Goal: Information Seeking & Learning: Learn about a topic

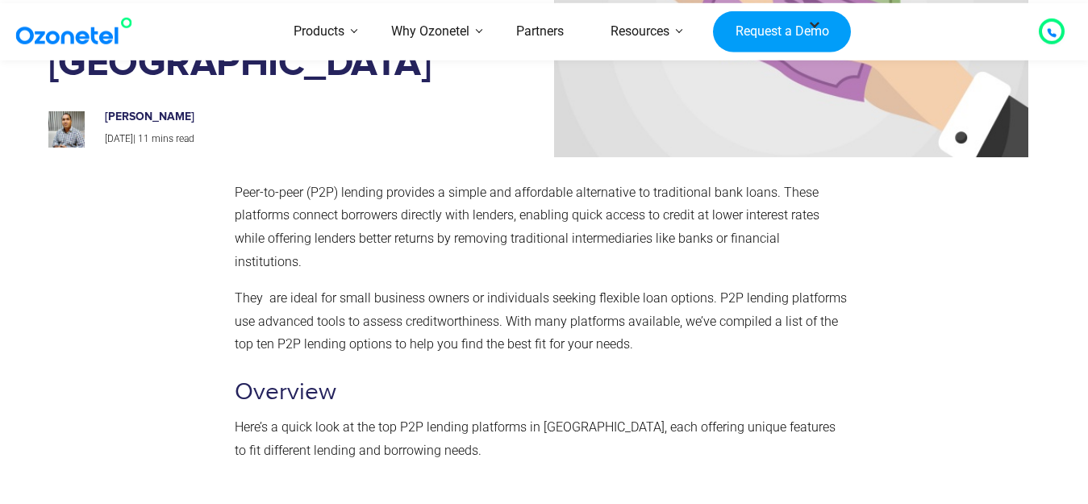
scroll to position [174, 0]
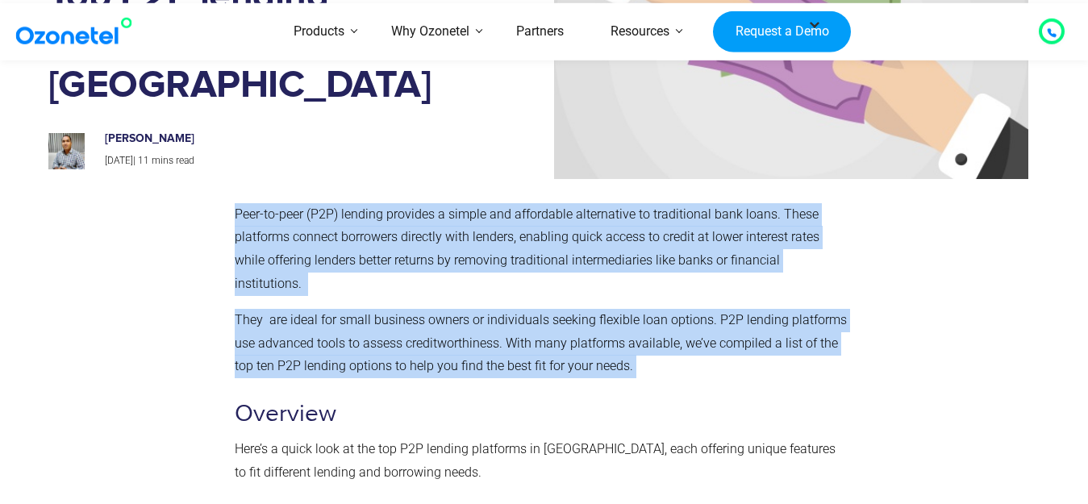
drag, startPoint x: 239, startPoint y: 216, endPoint x: 642, endPoint y: 372, distance: 431.4
copy div "Peer-to-peer (P2P) lending provides a simple and affordable alternative to trad…"
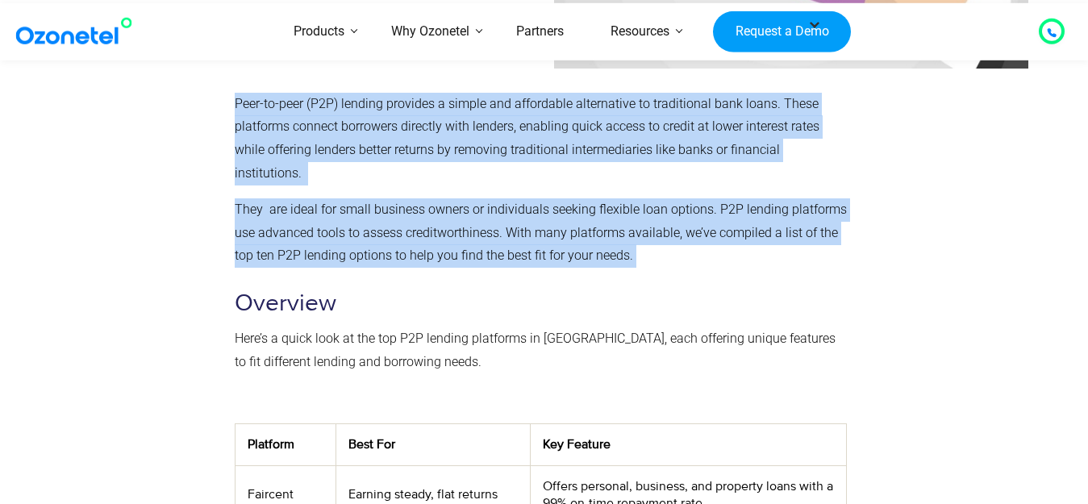
scroll to position [308, 0]
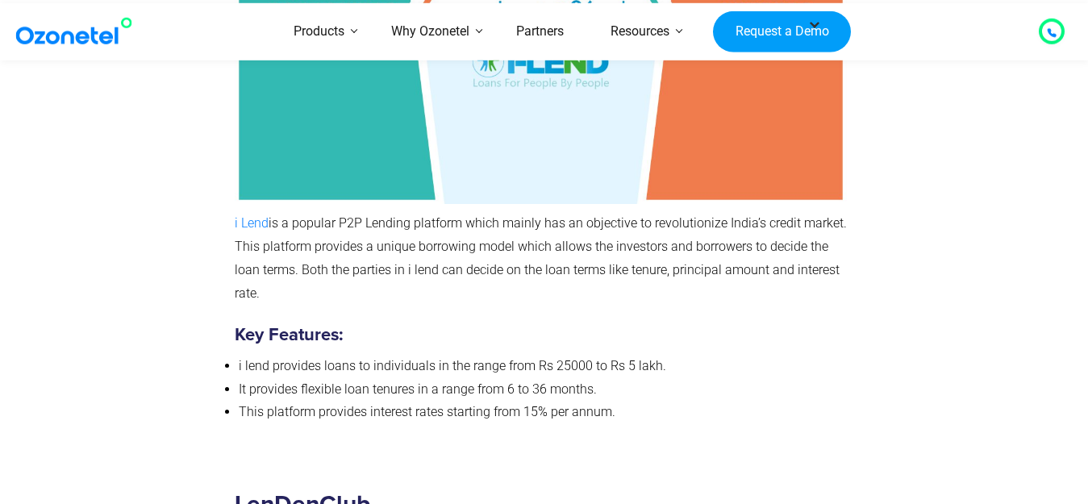
scroll to position [6787, 0]
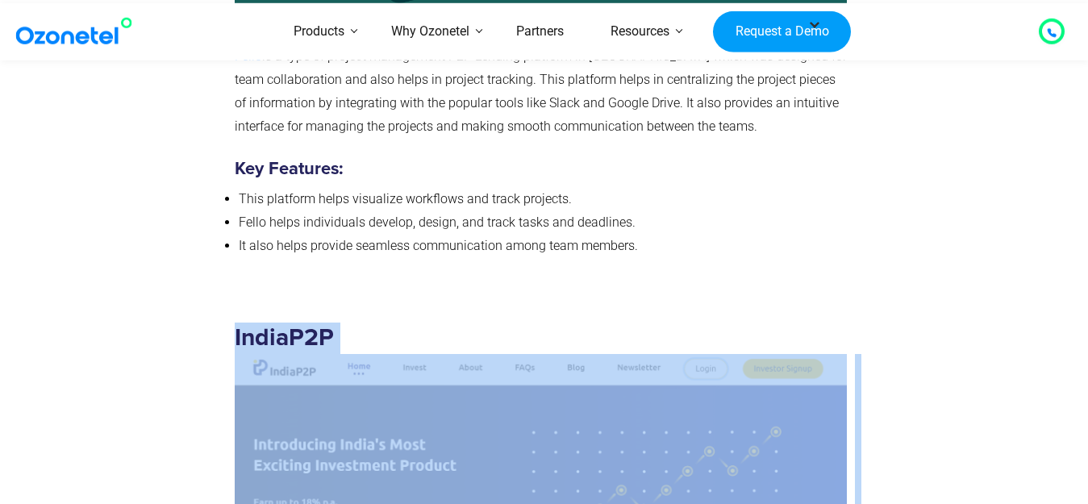
drag, startPoint x: 1081, startPoint y: 312, endPoint x: 1077, endPoint y: 303, distance: 9.7
drag, startPoint x: 1077, startPoint y: 303, endPoint x: 1076, endPoint y: 268, distance: 35.5
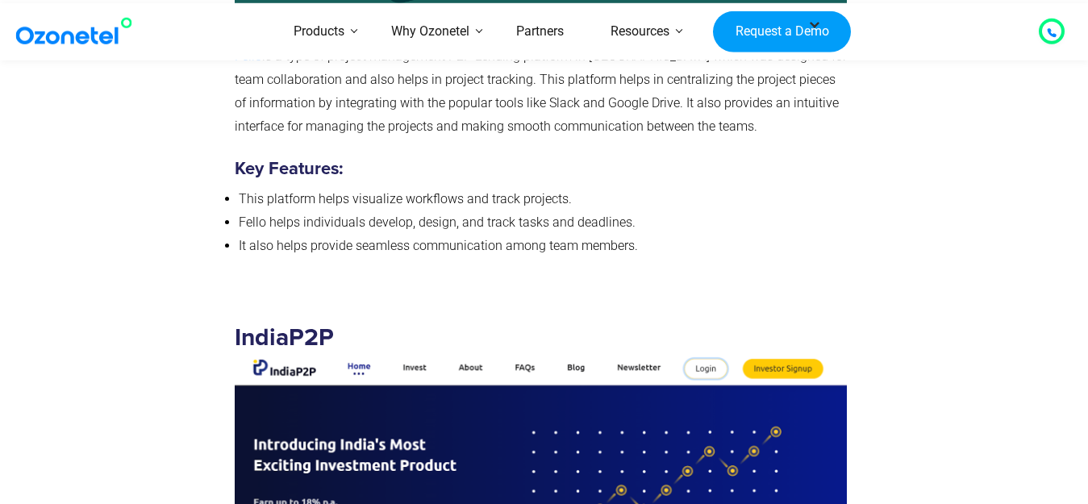
drag, startPoint x: 1069, startPoint y: 312, endPoint x: 1067, endPoint y: 283, distance: 29.1
click at [653, 94] on p "Fello is a type of project management P2P Lending platform in [GEOGRAPHIC_DATA]…" at bounding box center [541, 91] width 612 height 93
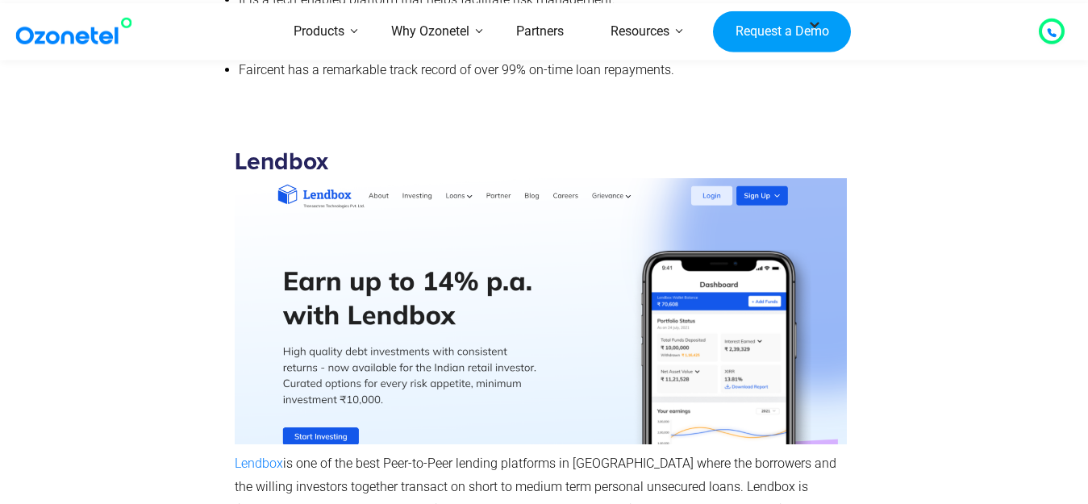
scroll to position [2965, 0]
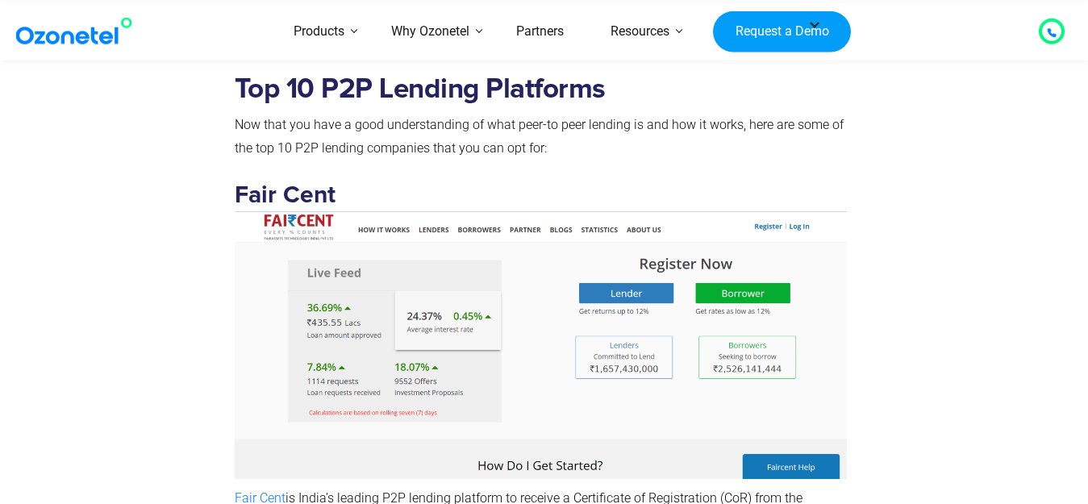
click at [1078, 95] on section "Top 10 P2P Lending Platforms Now that you have a good understanding of what pee…" at bounding box center [544, 413] width 1088 height 723
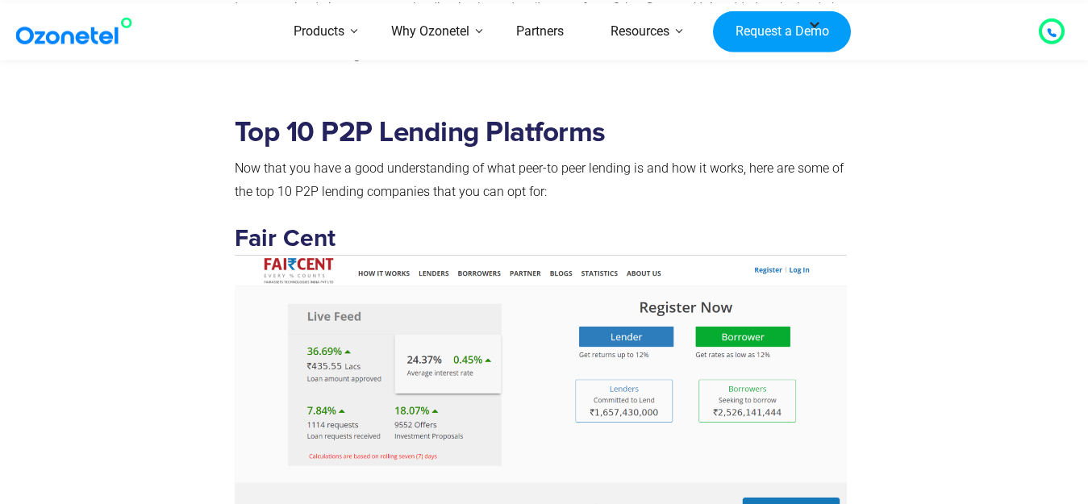
scroll to position [2943, 0]
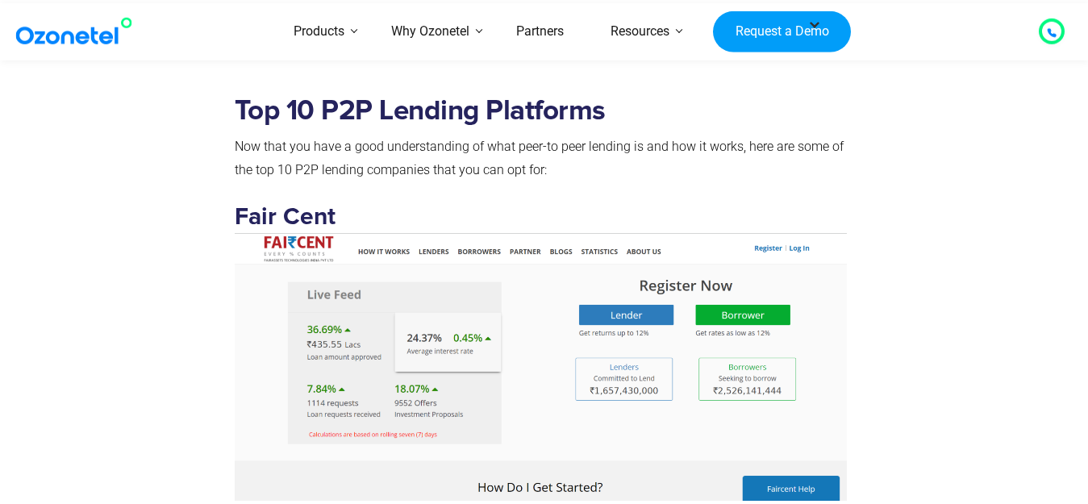
click at [239, 216] on strong "Fair Cent" at bounding box center [545, 291] width 620 height 173
drag, startPoint x: 239, startPoint y: 216, endPoint x: 387, endPoint y: 216, distance: 147.6
click at [387, 216] on h3 "Fair Cent" at bounding box center [541, 351] width 612 height 298
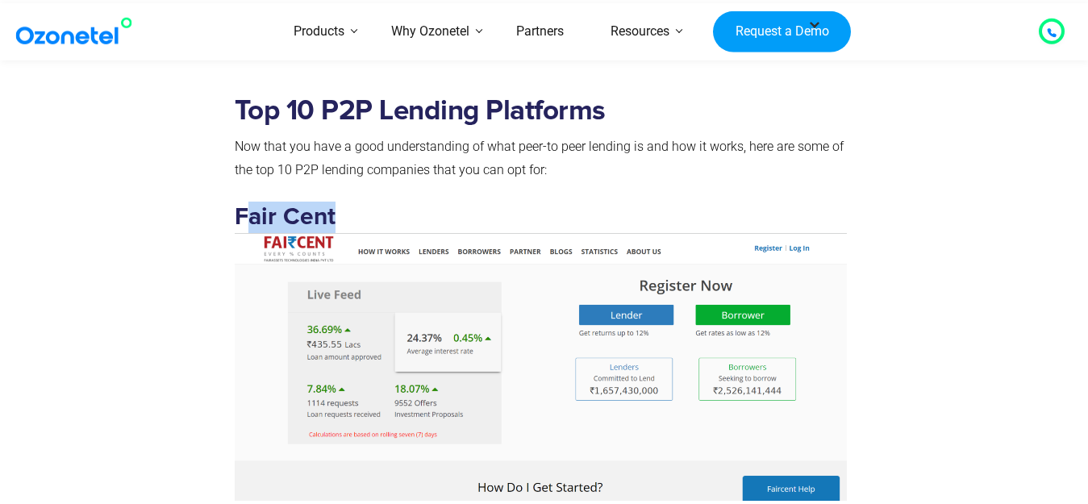
drag, startPoint x: 243, startPoint y: 214, endPoint x: 343, endPoint y: 216, distance: 100.0
click at [343, 216] on h3 "Fair Cent" at bounding box center [541, 351] width 612 height 298
click at [449, 219] on h3 "Fair Cent" at bounding box center [541, 351] width 612 height 298
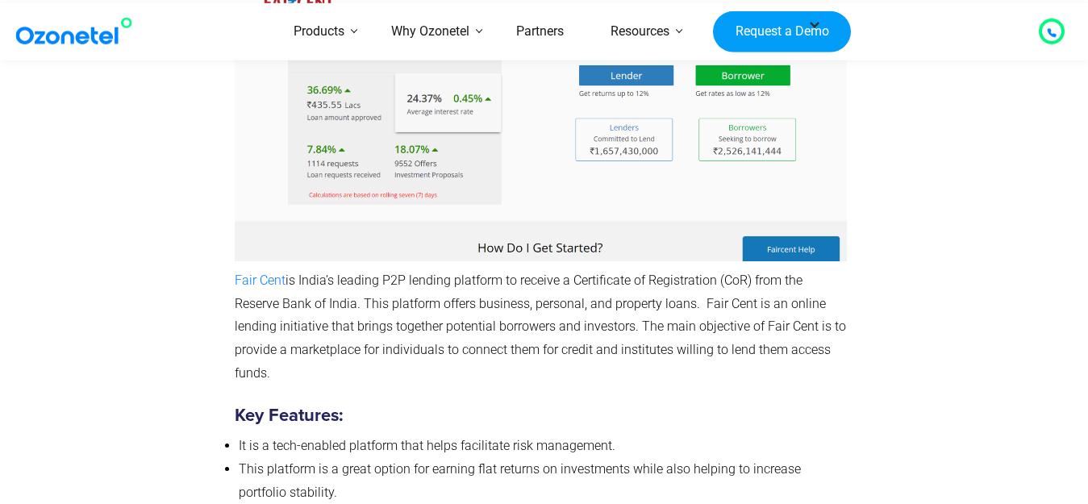
scroll to position [2921, 0]
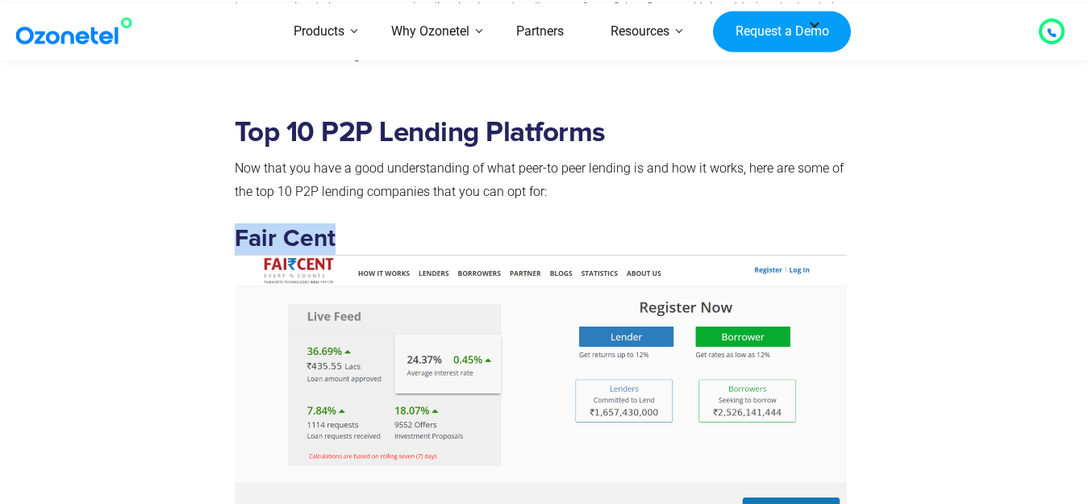
drag, startPoint x: 236, startPoint y: 237, endPoint x: 335, endPoint y: 237, distance: 98.4
click at [335, 237] on h3 "Fair Cent" at bounding box center [541, 372] width 612 height 298
drag, startPoint x: 235, startPoint y: 241, endPoint x: 361, endPoint y: 244, distance: 125.8
click at [361, 244] on h3 "Fair Cent" at bounding box center [541, 372] width 612 height 298
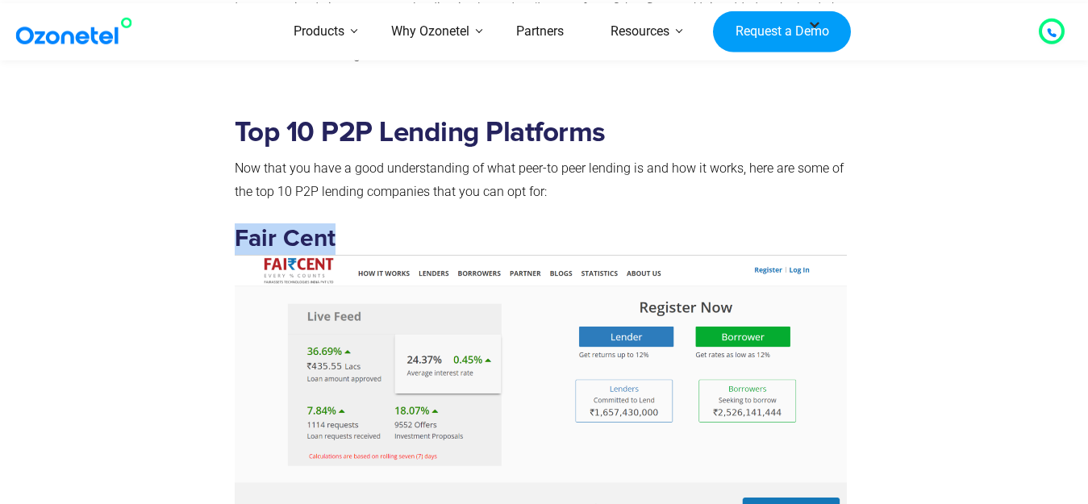
copy strong "Fair Cent"
click at [554, 313] on img at bounding box center [541, 388] width 612 height 267
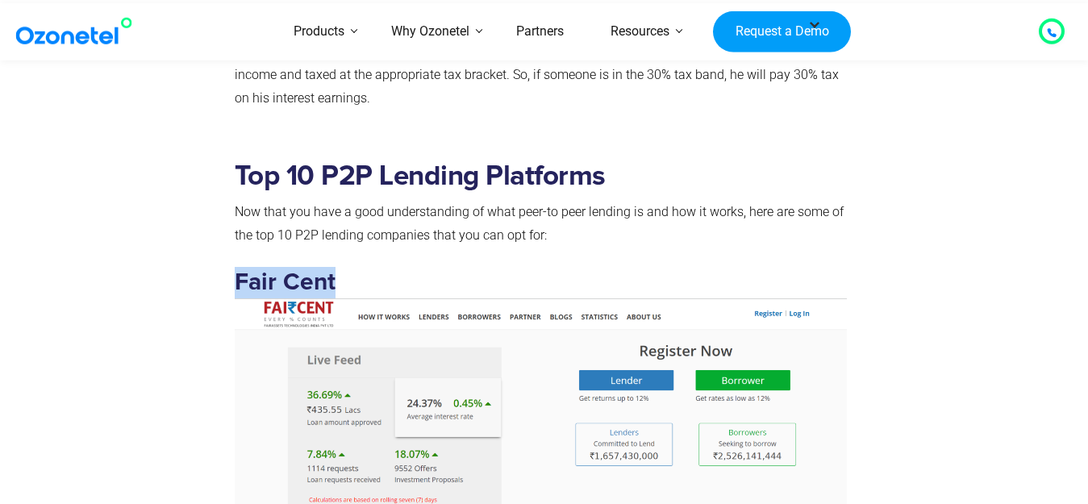
scroll to position [3319, 0]
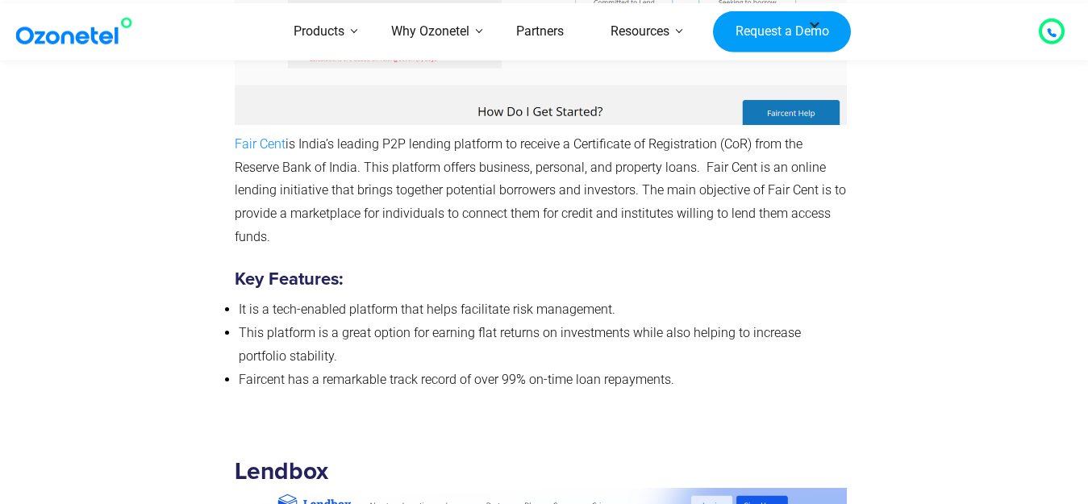
click at [243, 140] on span "Fair Cent" at bounding box center [260, 143] width 51 height 15
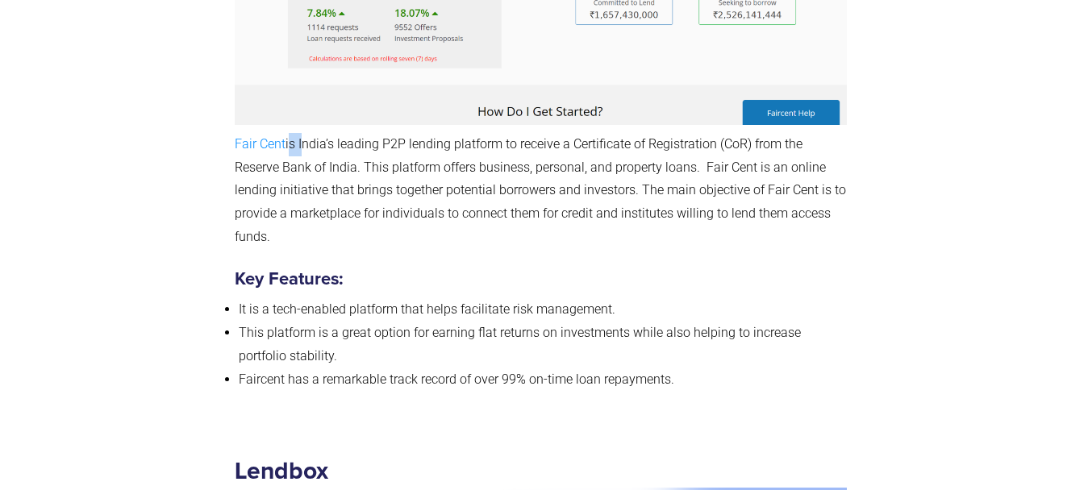
click at [227, 131] on div "Top 10 P2P Lending Platforms Now that you have a good understanding of what pee…" at bounding box center [541, 59] width 628 height 706
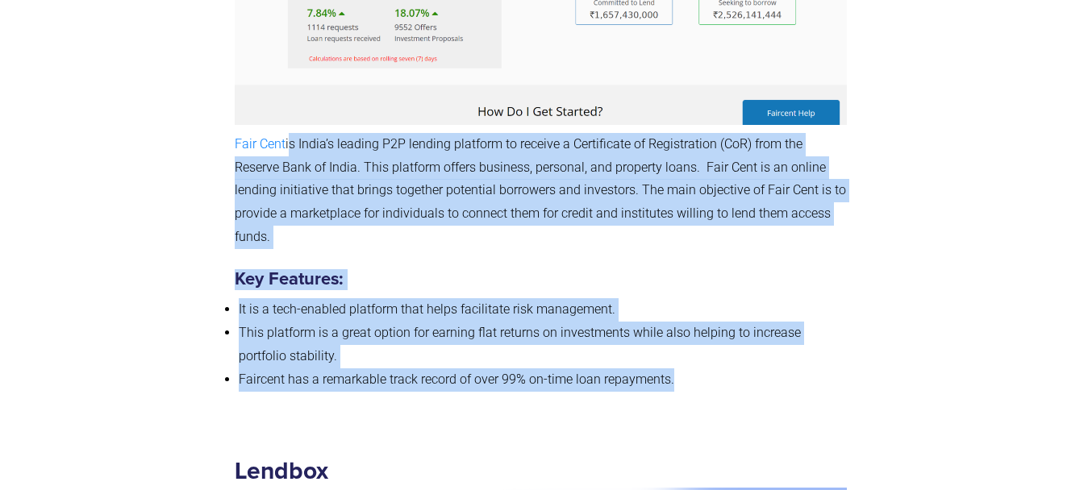
drag, startPoint x: 288, startPoint y: 144, endPoint x: 696, endPoint y: 410, distance: 487.1
click at [696, 410] on div "Top 10 P2P Lending Platforms Now that you have a good understanding of what pee…" at bounding box center [541, 59] width 628 height 706
copy div "is India’s leading P2P lending platform to receive a Certificate of Registratio…"
